Goal: Task Accomplishment & Management: Manage account settings

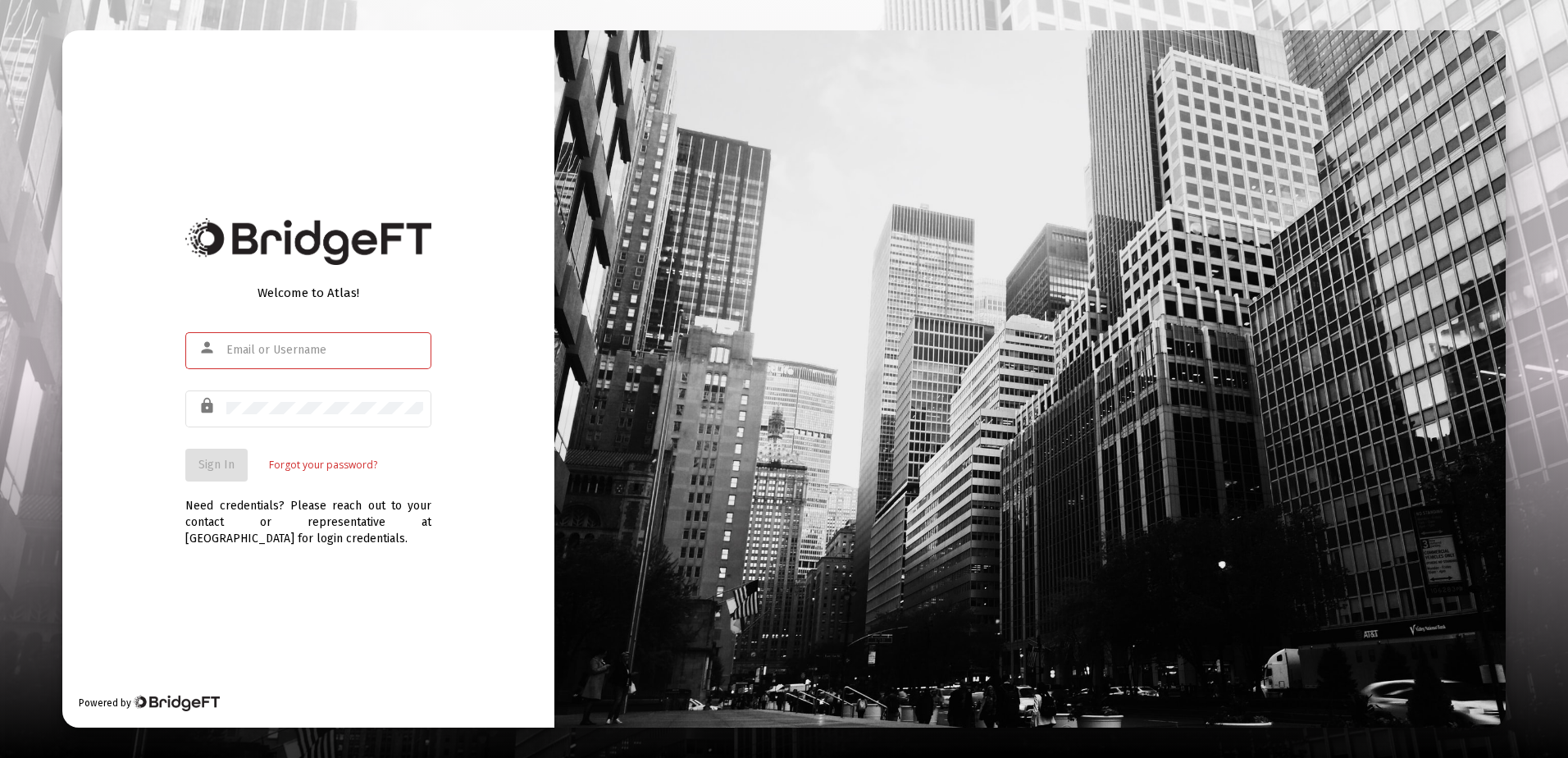
type input "[PERSON_NAME][EMAIL_ADDRESS][DOMAIN_NAME]"
click at [284, 437] on div "lock" at bounding box center [308, 417] width 246 height 53
click at [224, 460] on span "Sign In" at bounding box center [216, 464] width 36 height 14
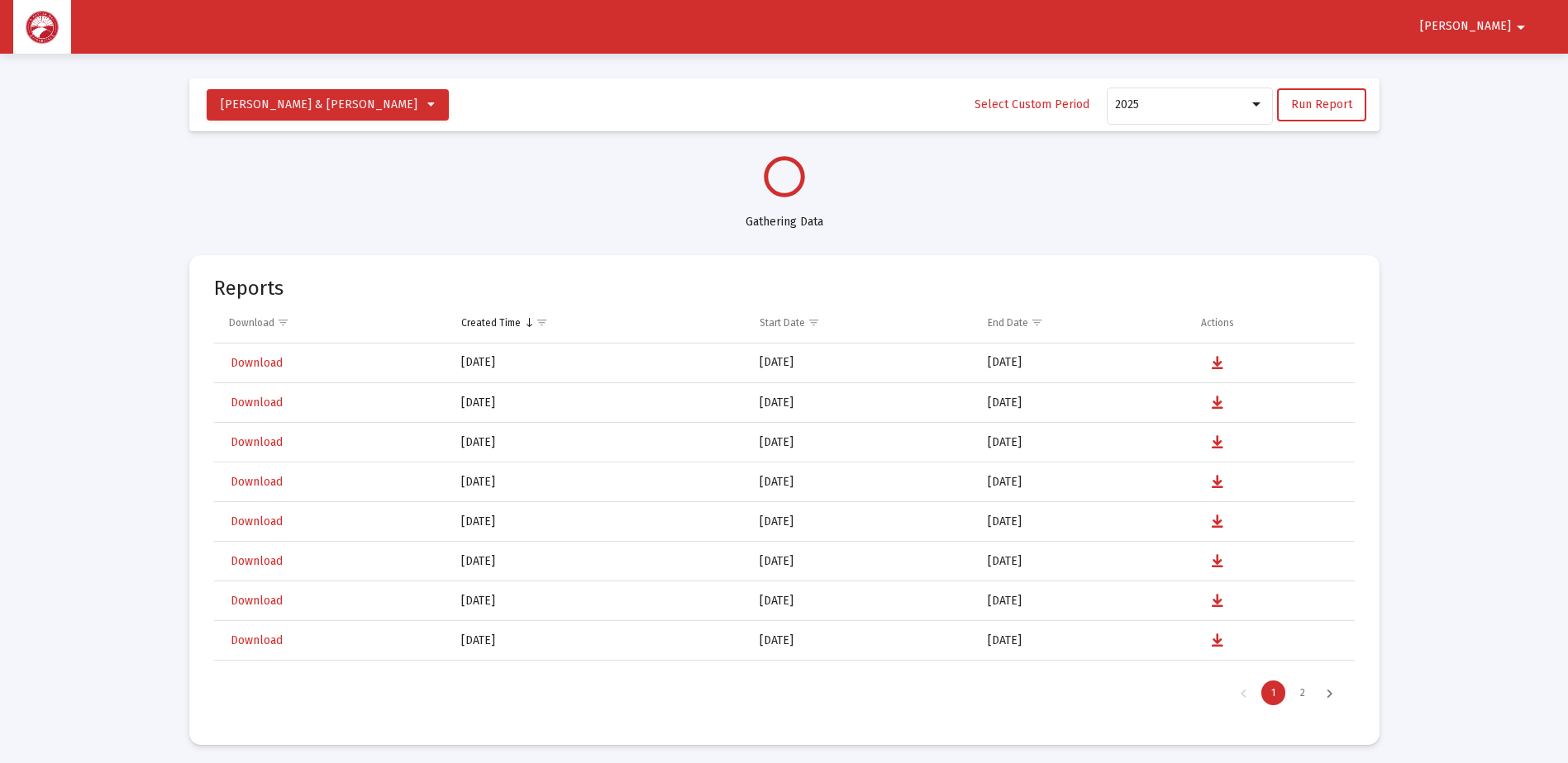
scroll to position [793, 0]
select select "View all"
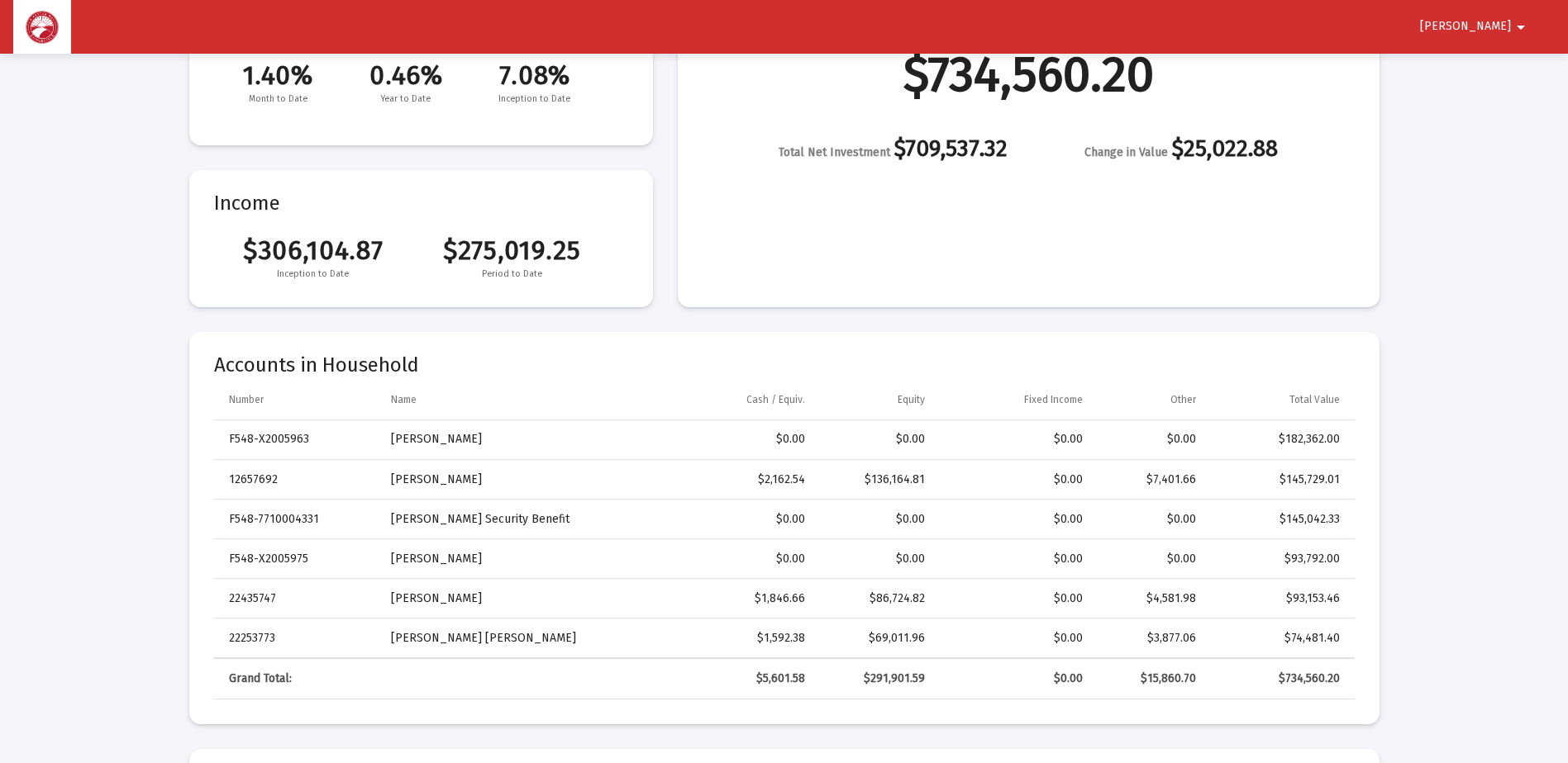
scroll to position [248, 0]
click at [1481, 22] on span "Ronald" at bounding box center [1465, 27] width 91 height 14
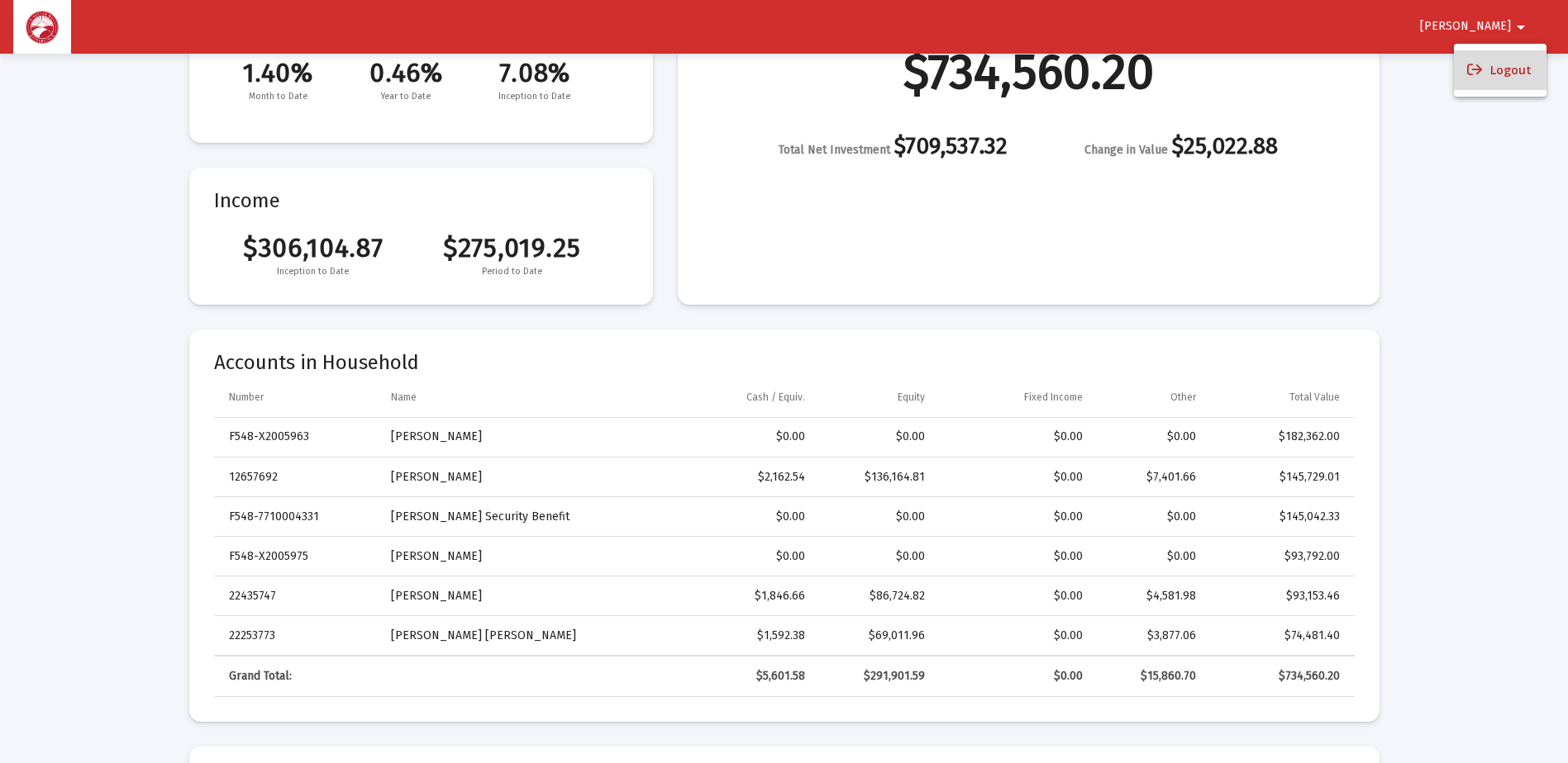
click at [1493, 69] on button "Logout" at bounding box center [1500, 70] width 92 height 39
